Goal: Task Accomplishment & Management: Use online tool/utility

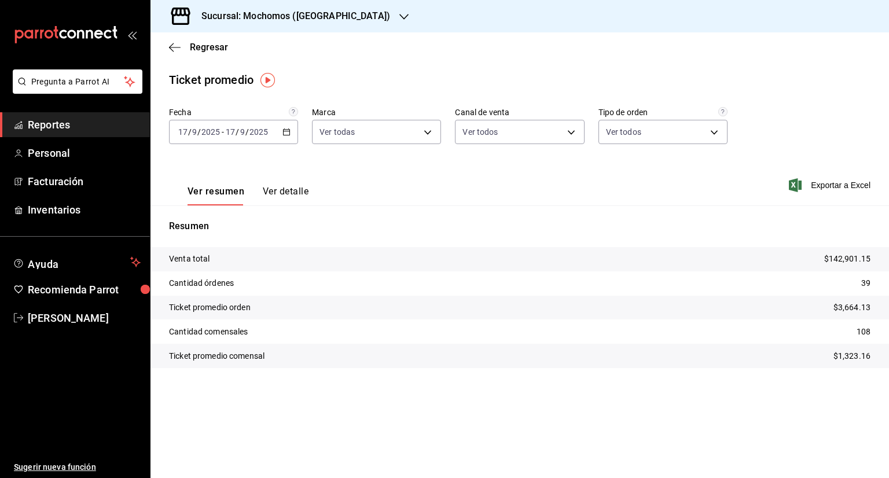
click at [287, 132] on icon "button" at bounding box center [286, 132] width 8 height 8
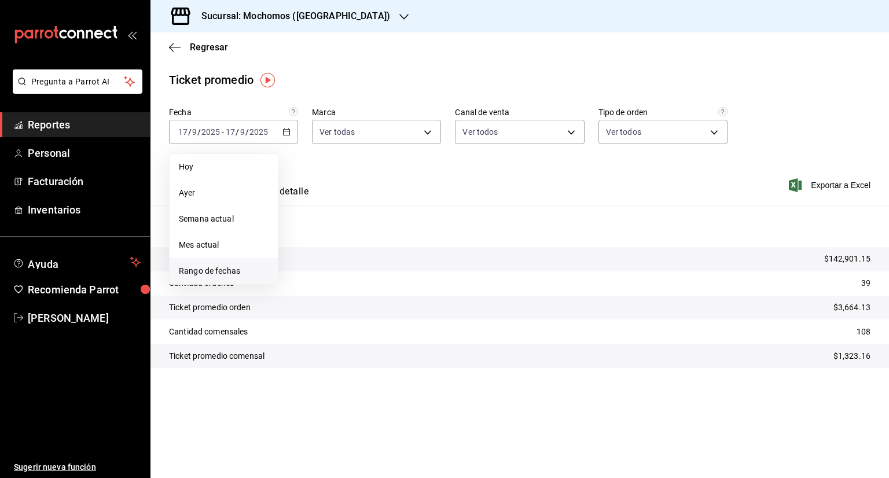
click at [242, 275] on span "Rango de fechas" at bounding box center [224, 271] width 90 height 12
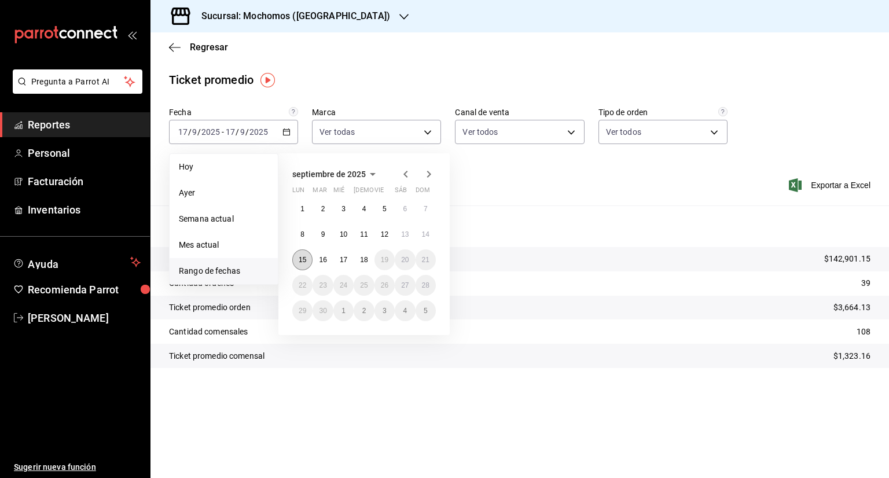
click at [301, 263] on abbr "15" at bounding box center [302, 260] width 8 height 8
click at [364, 261] on abbr "18" at bounding box center [364, 260] width 8 height 8
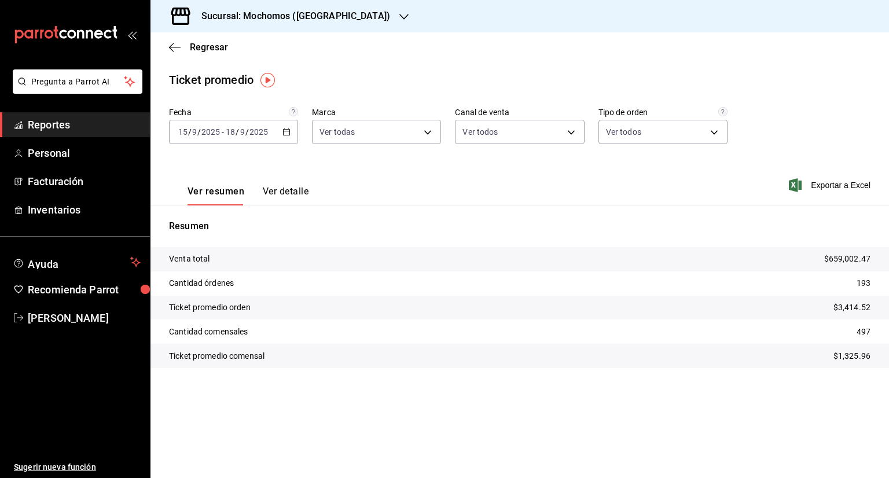
click at [292, 132] on div "[DATE] [DATE] - [DATE] [DATE]" at bounding box center [233, 132] width 129 height 24
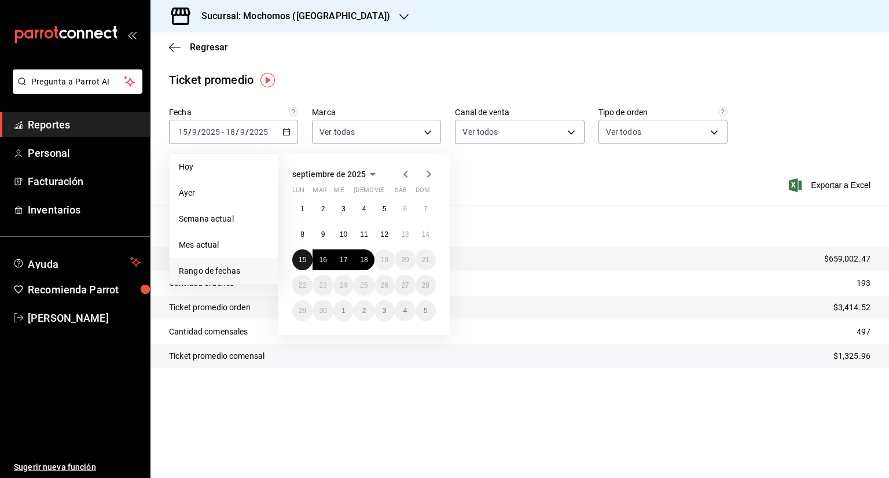
click at [303, 261] on abbr "15" at bounding box center [302, 260] width 8 height 8
click at [364, 259] on abbr "18" at bounding box center [364, 260] width 8 height 8
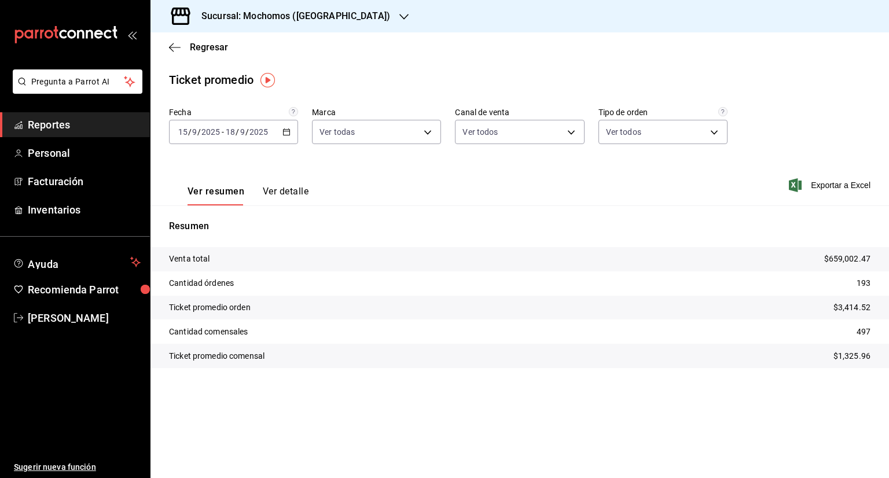
click at [97, 130] on span "Reportes" at bounding box center [84, 125] width 113 height 16
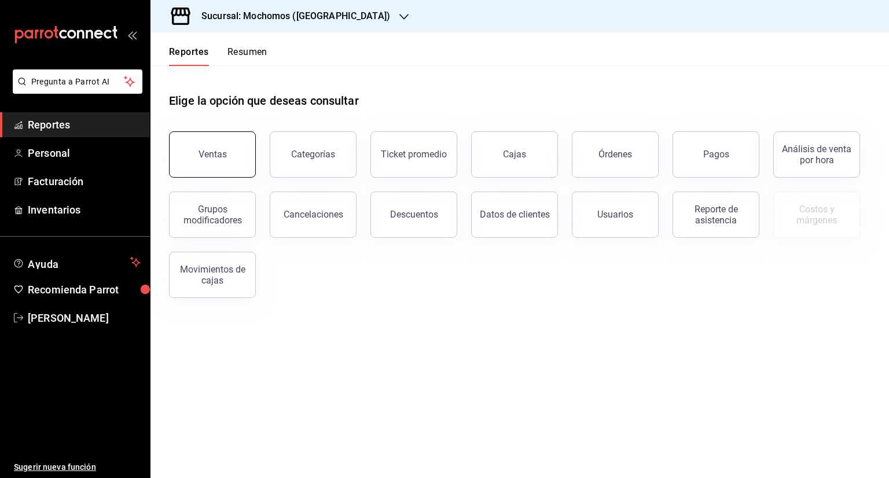
click at [215, 152] on div "Ventas" at bounding box center [212, 154] width 28 height 11
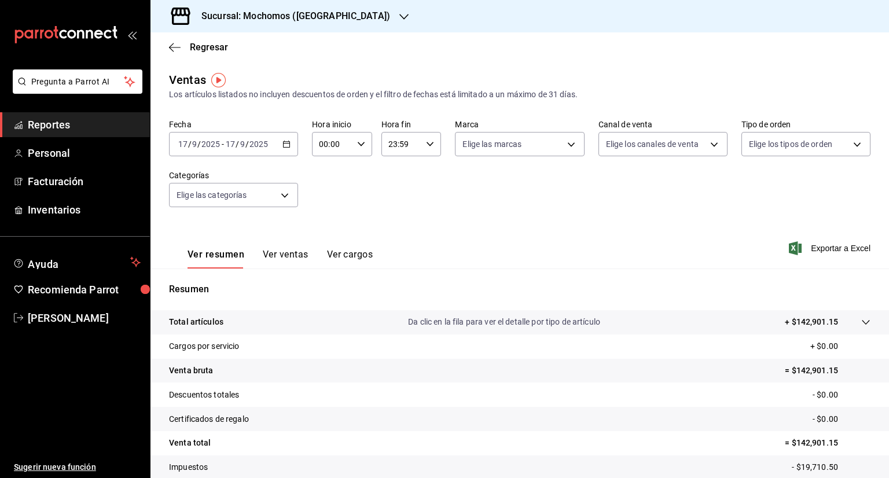
click at [283, 143] on \(Stroke\) "button" at bounding box center [286, 143] width 6 height 1
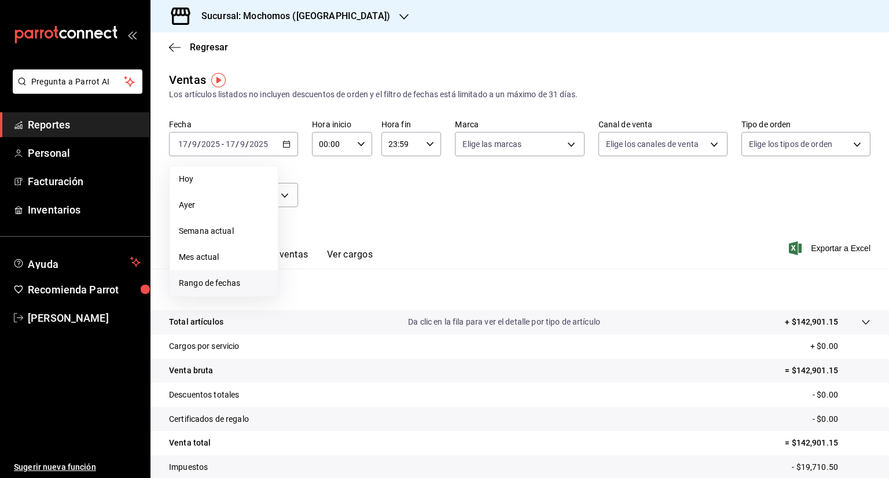
click at [223, 278] on span "Rango de fechas" at bounding box center [224, 283] width 90 height 12
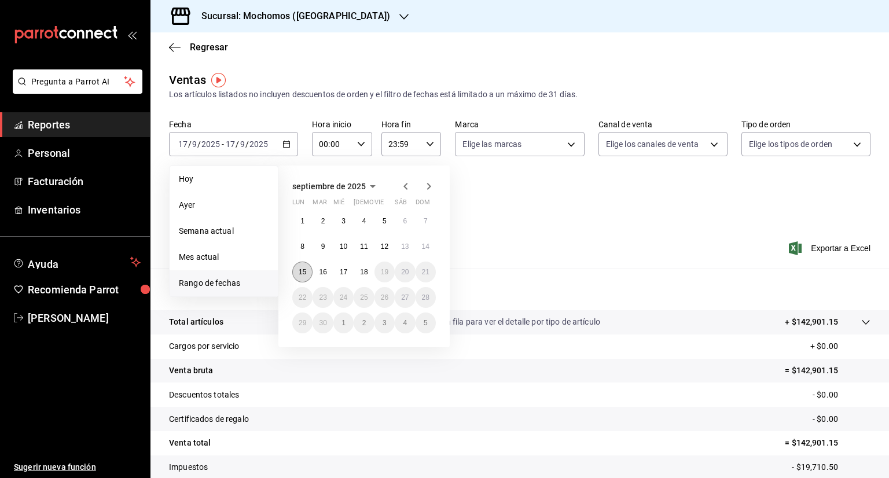
click at [298, 276] on button "15" at bounding box center [302, 271] width 20 height 21
click at [367, 276] on button "18" at bounding box center [363, 271] width 20 height 21
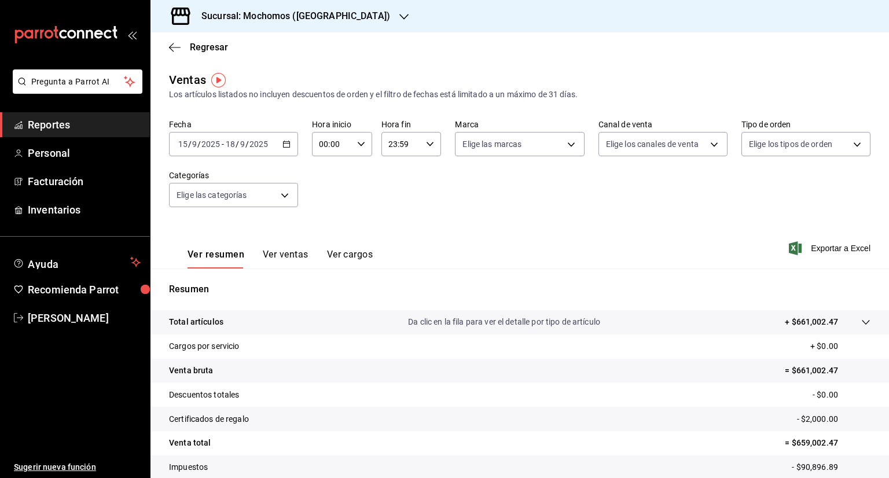
click at [358, 148] on icon "button" at bounding box center [361, 144] width 8 height 8
click at [325, 230] on span "05" at bounding box center [324, 226] width 11 height 9
type input "05:00"
click at [427, 142] on div at bounding box center [444, 239] width 889 height 478
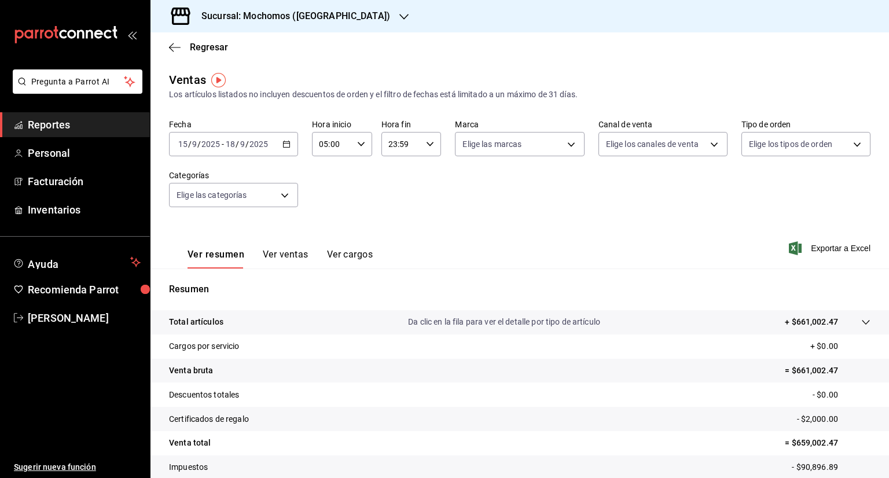
click at [427, 142] on icon "button" at bounding box center [430, 144] width 8 height 8
click at [390, 196] on span "05" at bounding box center [393, 190] width 11 height 9
click at [425, 174] on span "00" at bounding box center [422, 173] width 11 height 9
type input "05:00"
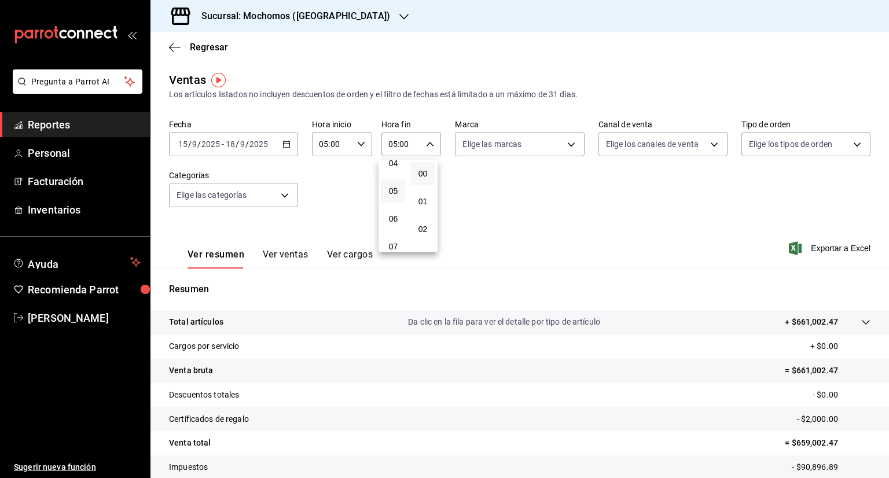
click at [845, 252] on div at bounding box center [444, 239] width 889 height 478
click at [830, 247] on span "Exportar a Excel" at bounding box center [830, 248] width 79 height 14
click at [287, 147] on \(Stroke\) "button" at bounding box center [286, 144] width 7 height 6
click at [513, 252] on div "Ver resumen Ver ventas Ver cargos Exportar a Excel" at bounding box center [519, 244] width 738 height 47
click at [406, 200] on div "Fecha [DATE] [DATE] - [DATE] [DATE] Hora inicio 05:00 Hora inicio Hora fin 05:0…" at bounding box center [519, 170] width 701 height 102
